Goal: Information Seeking & Learning: Check status

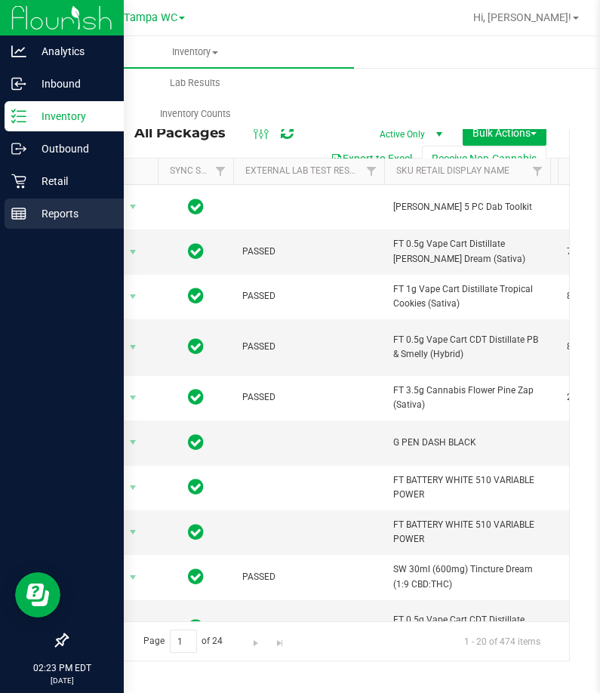
click at [42, 210] on p "Reports" at bounding box center [71, 213] width 91 height 18
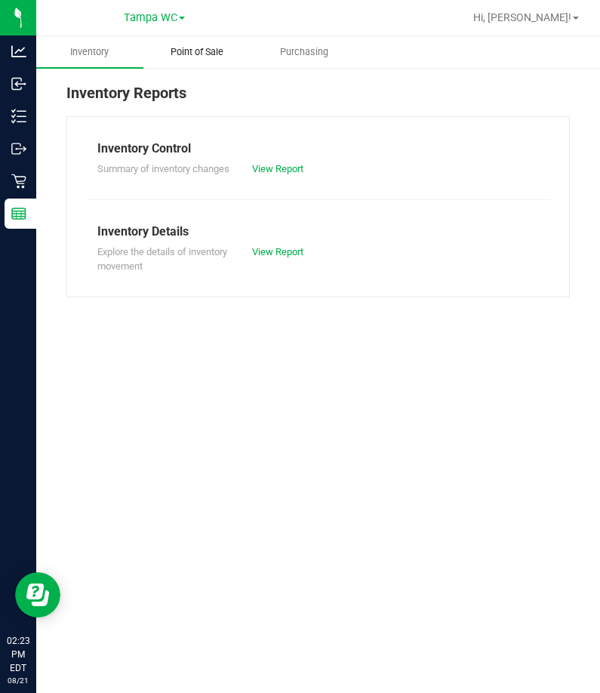
click at [201, 53] on span "Point of Sale" at bounding box center [197, 52] width 94 height 14
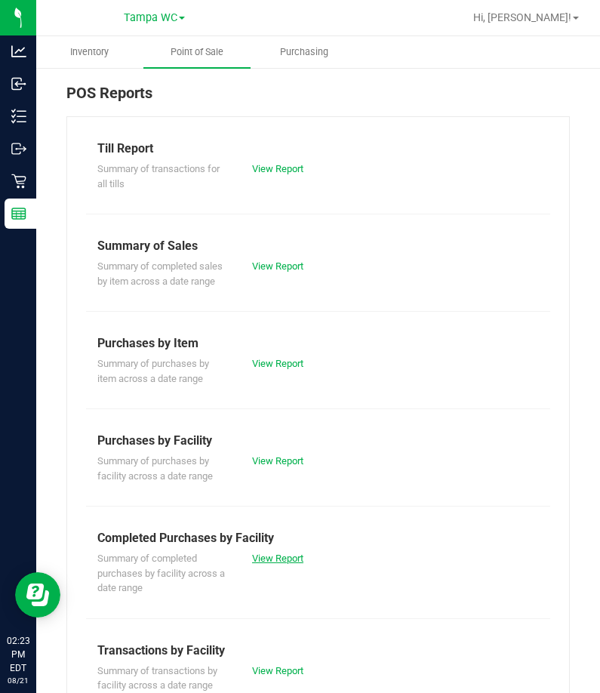
click at [281, 556] on link "View Report" at bounding box center [277, 557] width 51 height 11
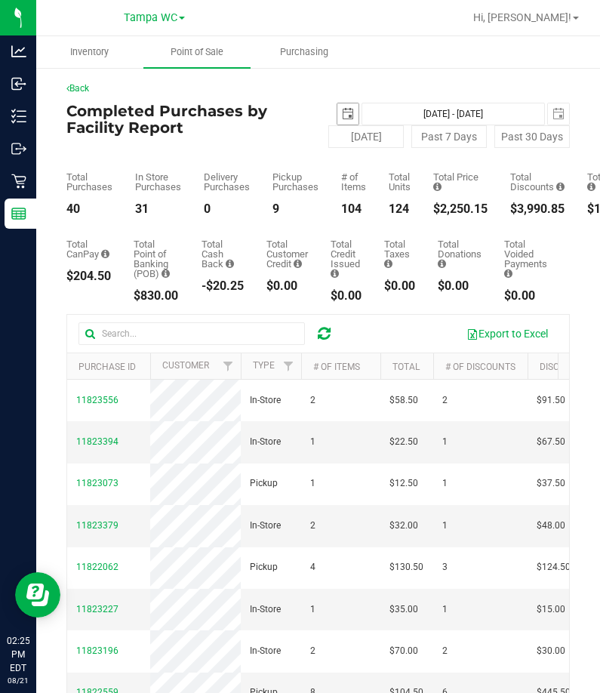
click at [342, 111] on span "select" at bounding box center [348, 114] width 12 height 12
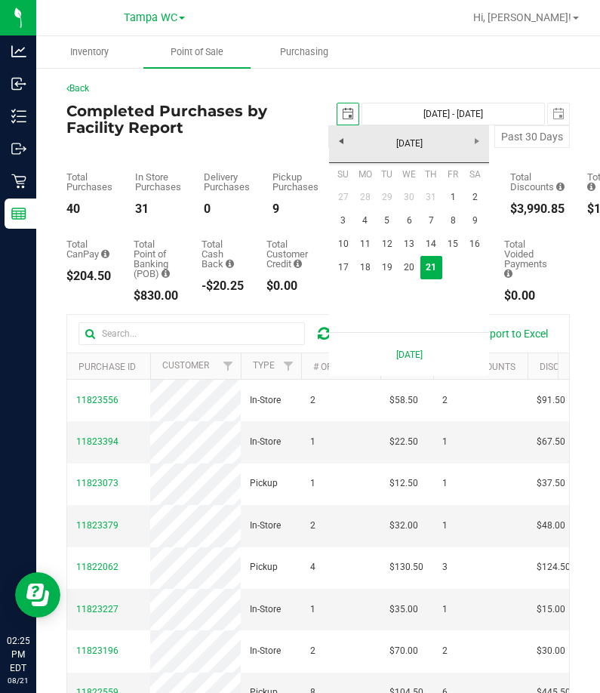
scroll to position [0, 38]
click at [461, 195] on link "1" at bounding box center [453, 197] width 22 height 23
type input "[DATE]"
type input "[DATE] - [DATE]"
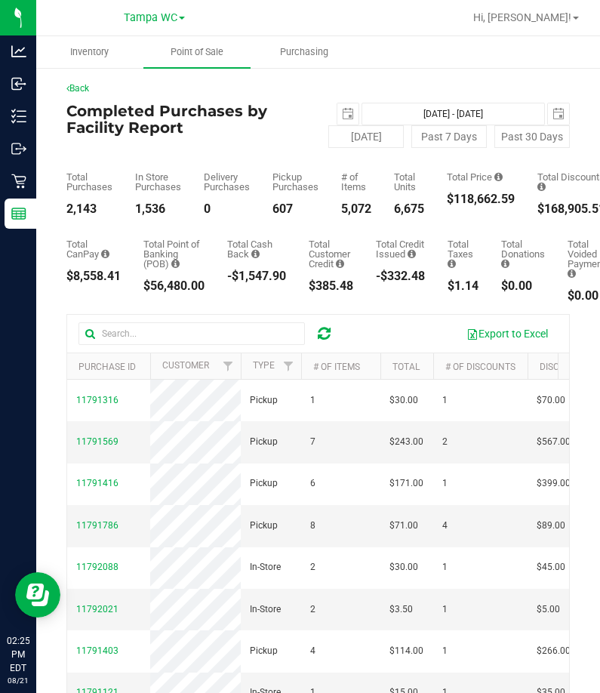
click at [463, 197] on div "$118,662.59" at bounding box center [481, 199] width 68 height 12
copy div "118,662.59"
click at [462, 234] on div "Total CanPay $8,558.41 Total Point of Banking (POB) $56,480.00 Total Cash Back …" at bounding box center [317, 258] width 503 height 87
click at [554, 112] on span "select" at bounding box center [558, 113] width 21 height 21
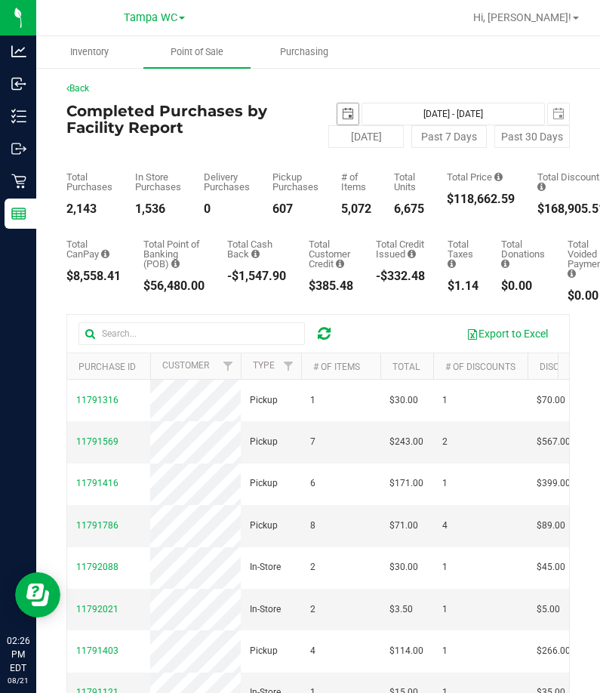
click at [339, 106] on span "select" at bounding box center [347, 113] width 21 height 21
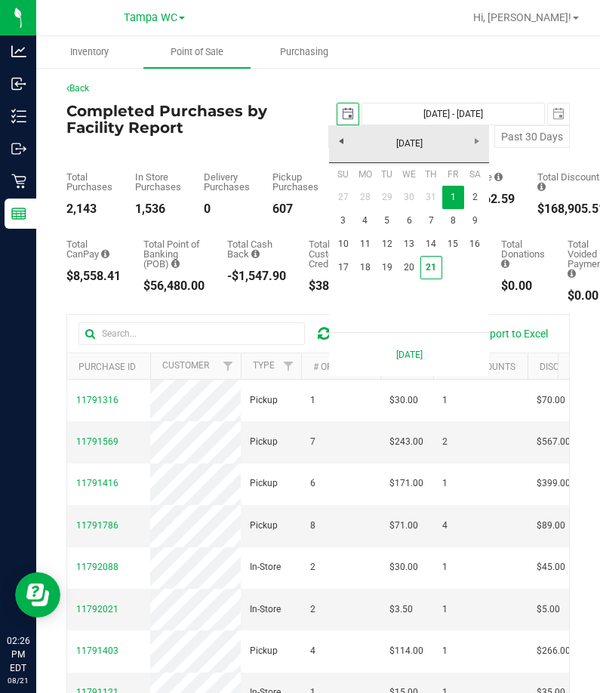
scroll to position [0, 38]
click at [349, 269] on link "17" at bounding box center [343, 267] width 22 height 23
type input "[DATE]"
type input "[DATE] - [DATE]"
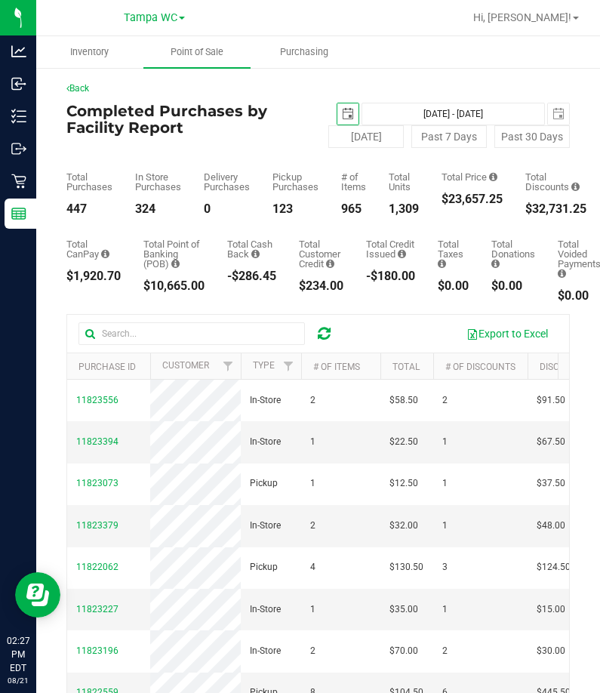
click at [457, 207] on div "Total Price $23,657.25" at bounding box center [471, 193] width 61 height 43
click at [458, 205] on div "$23,657.25" at bounding box center [471, 199] width 61 height 12
click at [461, 195] on div "$23,657.25" at bounding box center [471, 199] width 61 height 12
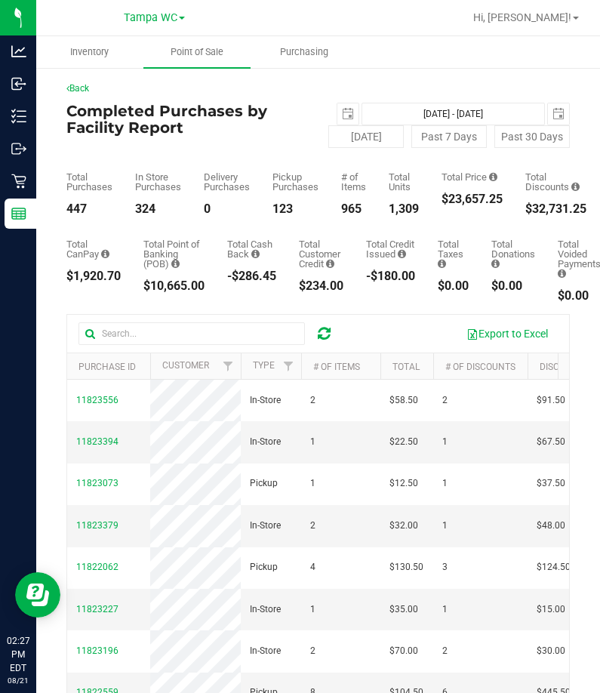
click at [461, 195] on div "$23,657.25" at bounding box center [471, 199] width 61 height 12
click at [460, 196] on div "$23,657.25" at bounding box center [471, 199] width 61 height 12
click at [457, 198] on div "$23,657.25" at bounding box center [471, 199] width 61 height 12
